Goal: Task Accomplishment & Management: Manage account settings

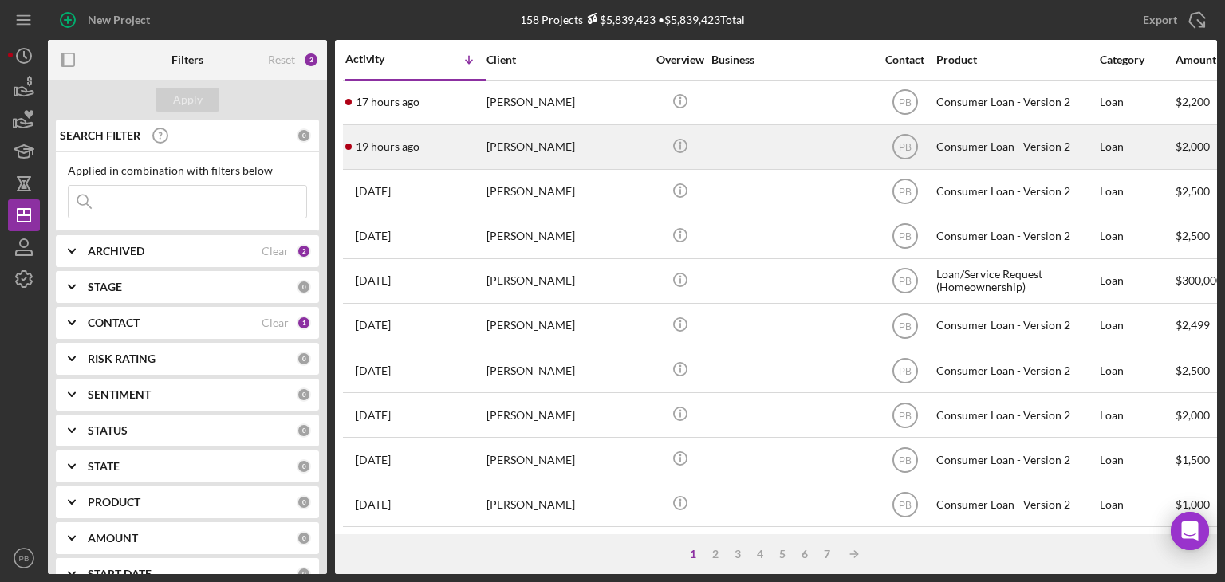
click at [550, 144] on div "[PERSON_NAME]" at bounding box center [567, 147] width 160 height 42
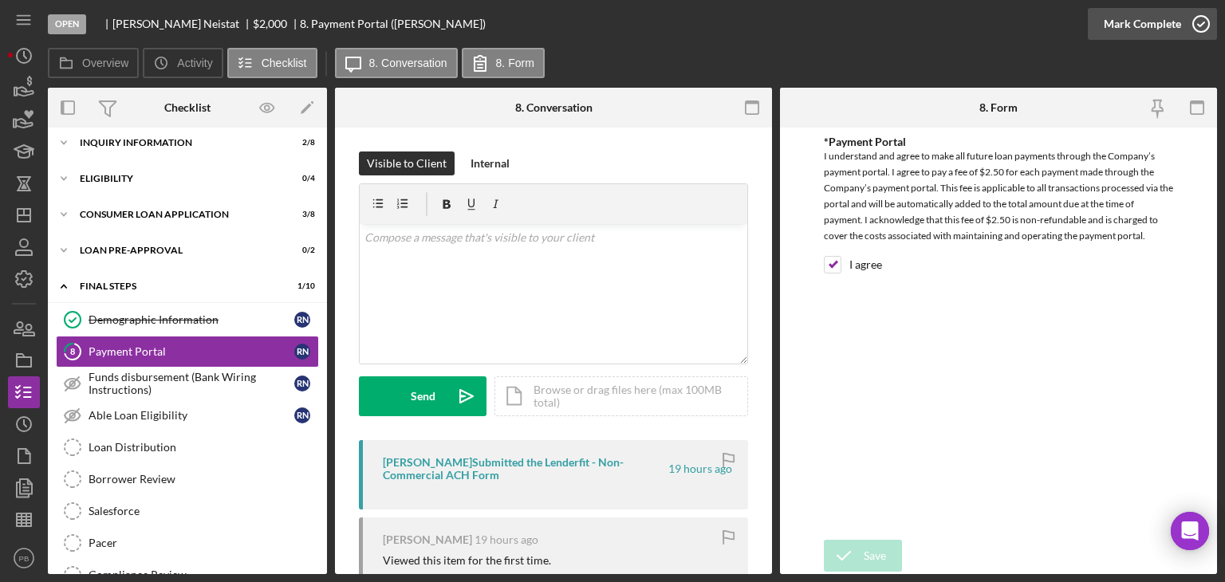
click at [1139, 25] on div "Mark Complete" at bounding box center [1142, 24] width 77 height 32
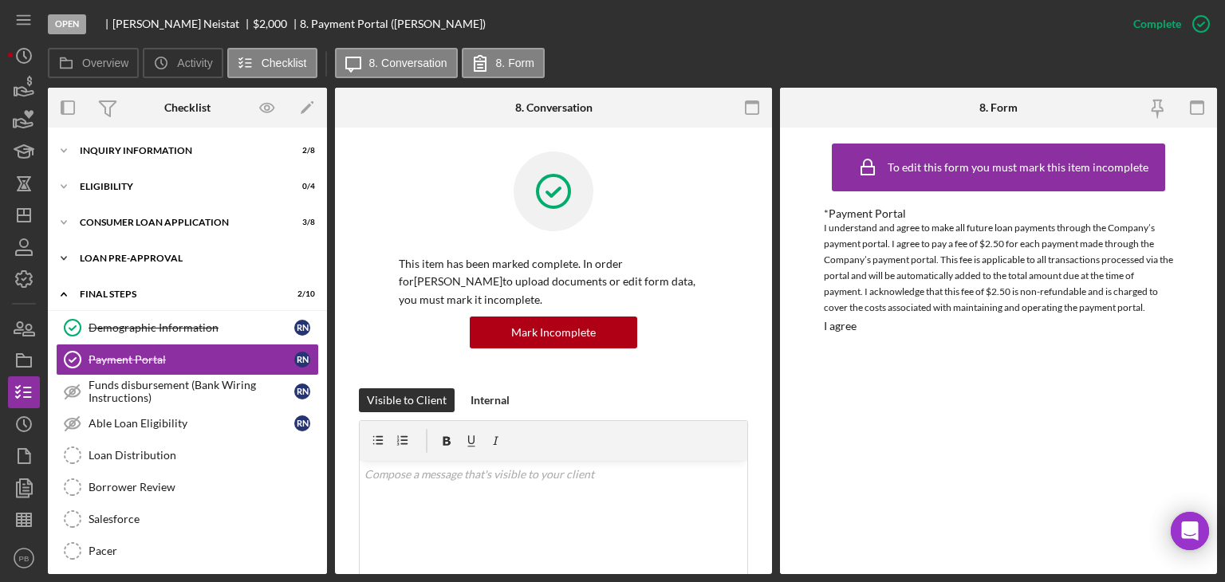
click at [164, 254] on div "Loan Pre-Approval" at bounding box center [193, 259] width 227 height 10
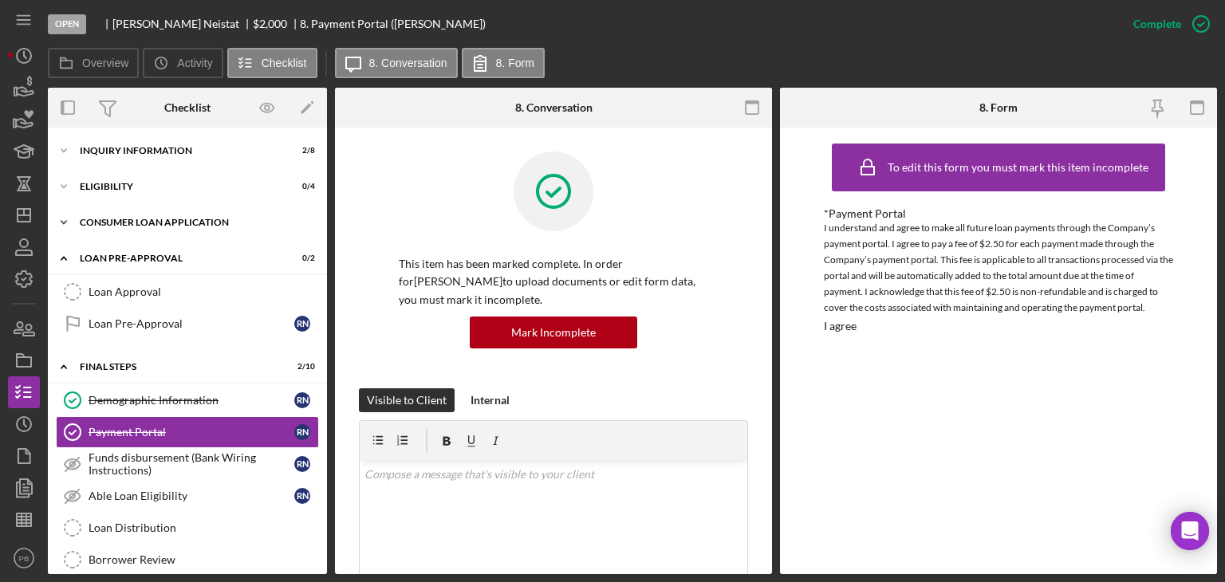
click at [148, 225] on div "Consumer Loan Application" at bounding box center [193, 223] width 227 height 10
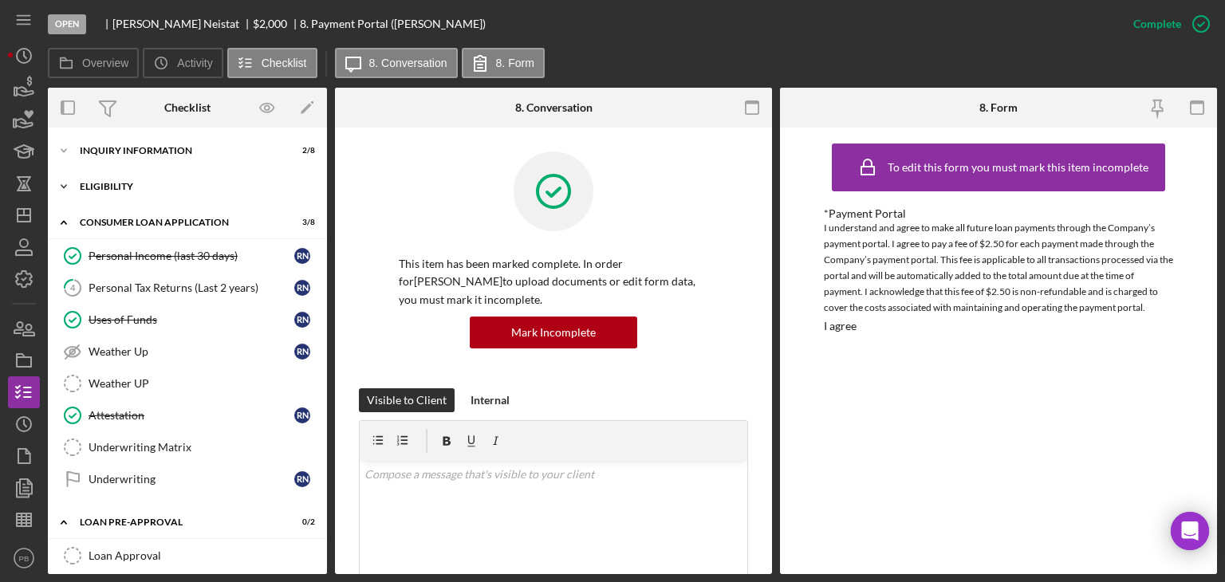
click at [106, 189] on div "Eligibility" at bounding box center [193, 187] width 227 height 10
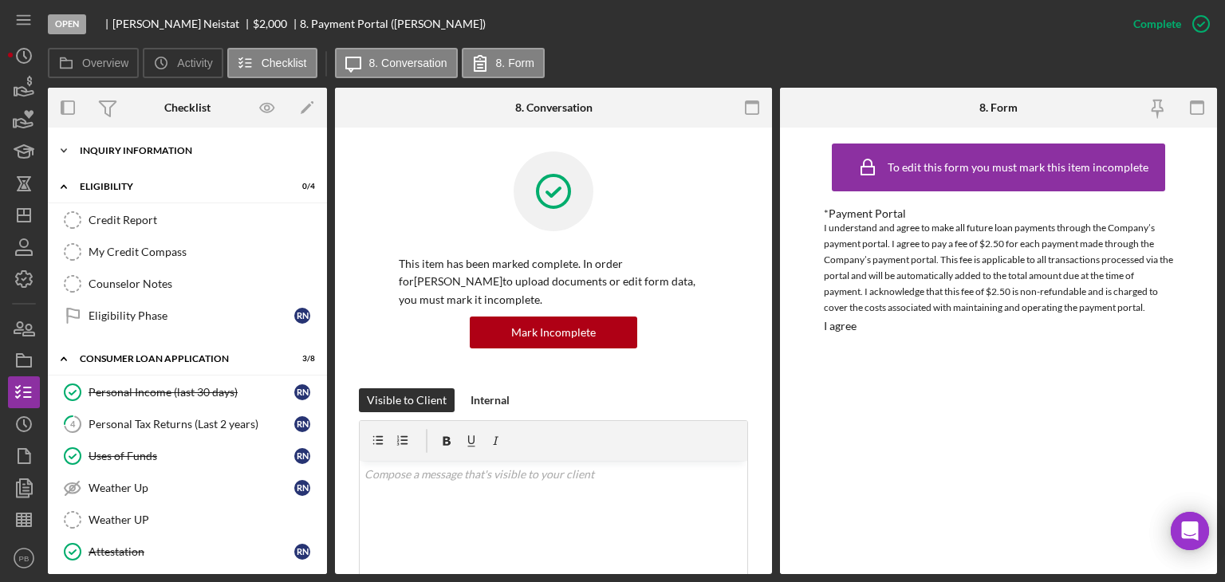
click at [144, 151] on div "Inquiry Information" at bounding box center [193, 151] width 227 height 10
